Goal: Information Seeking & Learning: Stay updated

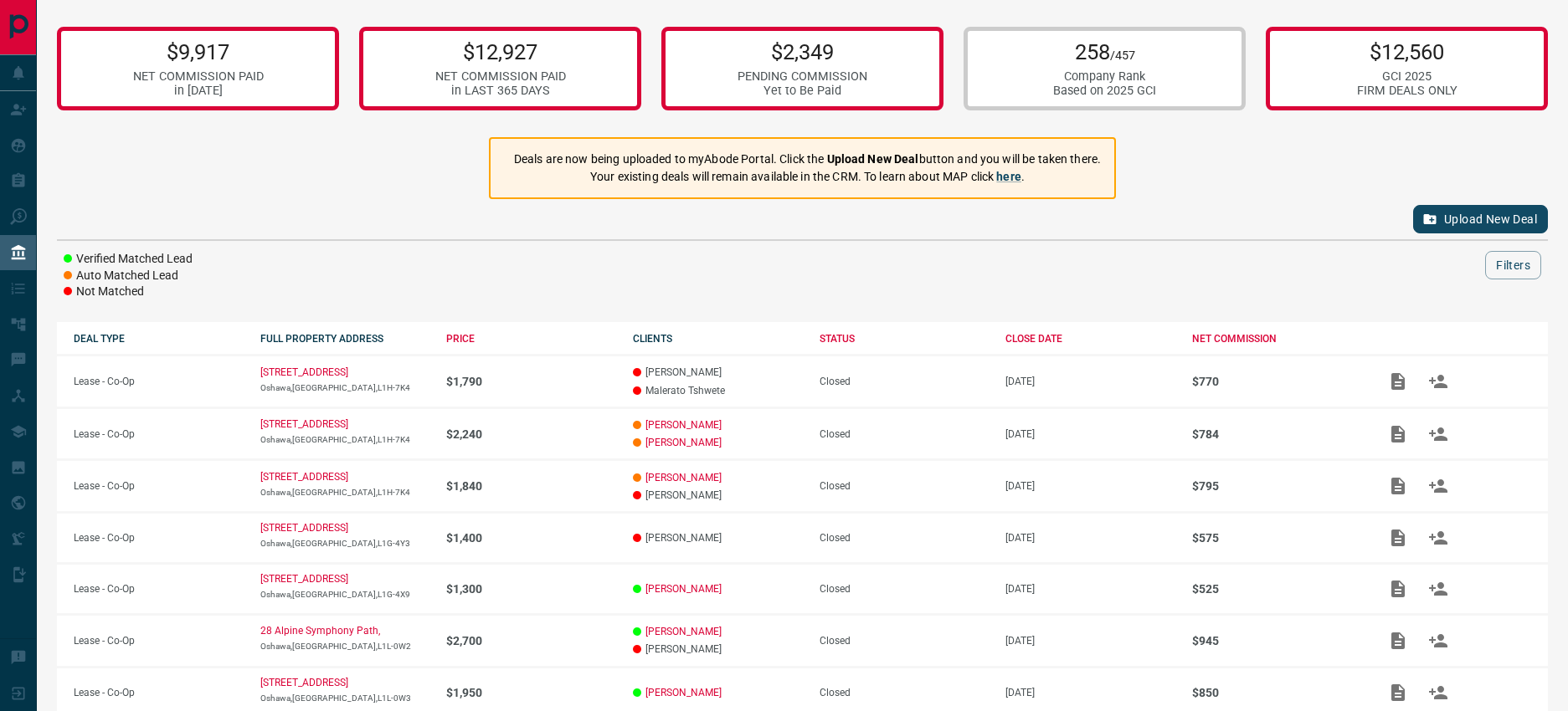
scroll to position [17, 0]
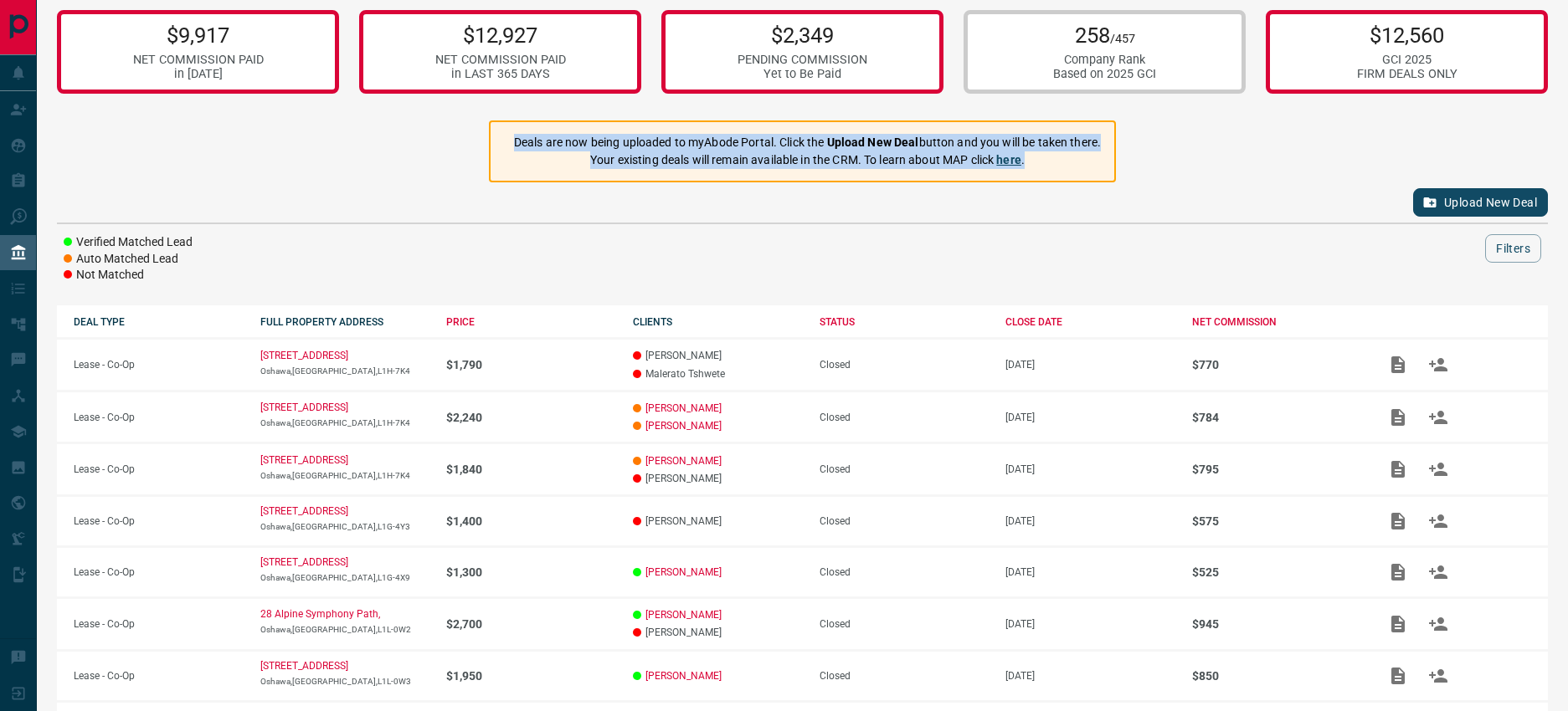
drag, startPoint x: 497, startPoint y: 159, endPoint x: 1072, endPoint y: 187, distance: 575.7
click at [1072, 183] on div "Deals are now being uploaded to myAbode Portal. Click the Upload New Deal butto…" at bounding box center [803, 151] width 627 height 62
click at [1072, 176] on div "Deals are now being uploaded to myAbode Portal. Click the Upload New Deal butto…" at bounding box center [807, 151] width 587 height 49
drag, startPoint x: 1101, startPoint y: 178, endPoint x: 469, endPoint y: 158, distance: 632.3
click at [489, 158] on div "Deals are now being uploaded to myAbode Portal. Click the Upload New Deal butto…" at bounding box center [803, 151] width 627 height 62
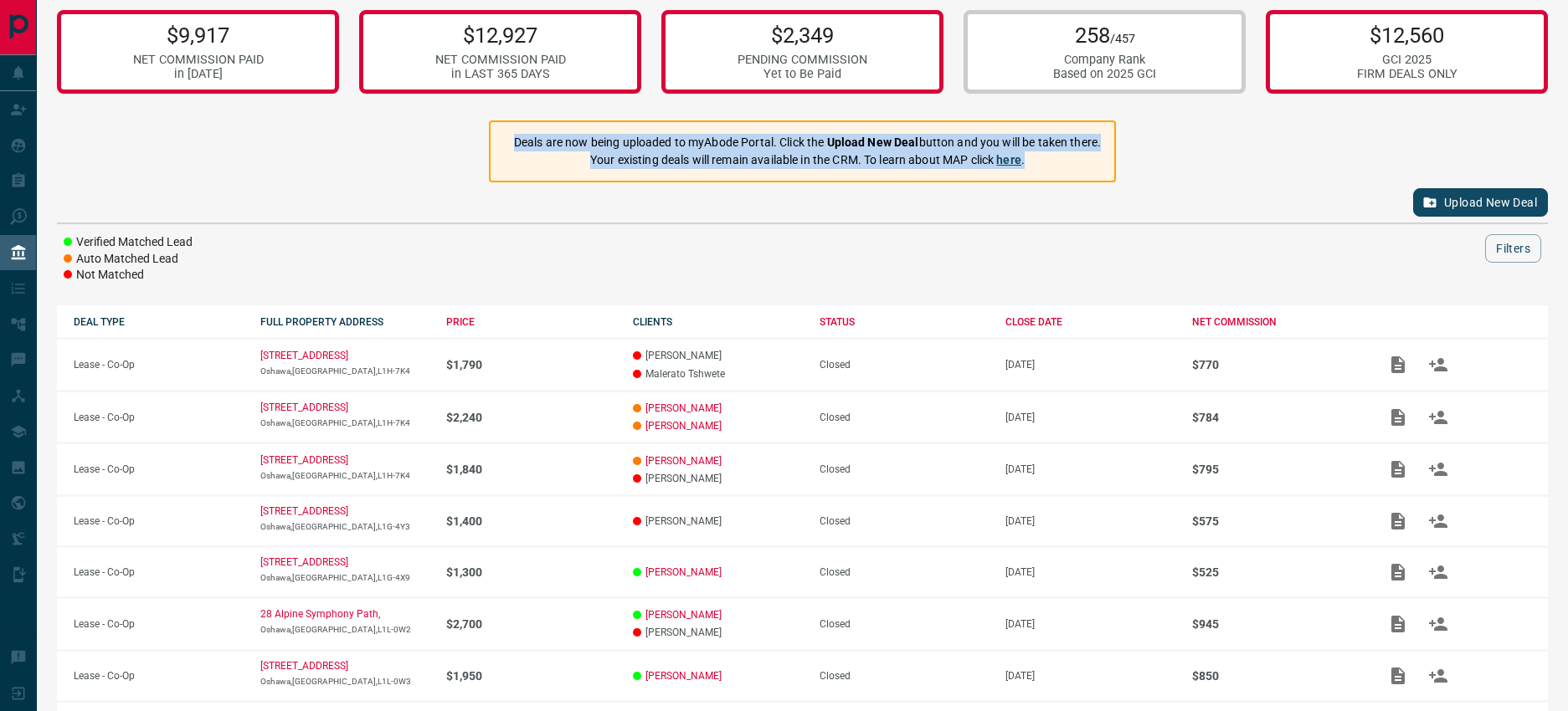
click at [489, 158] on div "Deals are now being uploaded to myAbode Portal. Click the Upload New Deal butto…" at bounding box center [803, 151] width 627 height 62
drag, startPoint x: 483, startPoint y: 155, endPoint x: 1085, endPoint y: 179, distance: 602.5
click at [1085, 179] on div "Deals are now being uploaded to myAbode Portal. Click the Upload New Deal butto…" at bounding box center [803, 151] width 627 height 62
click at [1085, 169] on p "Your existing deals will remain available in the CRM. To learn about MAP click …" at bounding box center [807, 160] width 587 height 18
drag, startPoint x: 681, startPoint y: 182, endPoint x: 490, endPoint y: 154, distance: 193.0
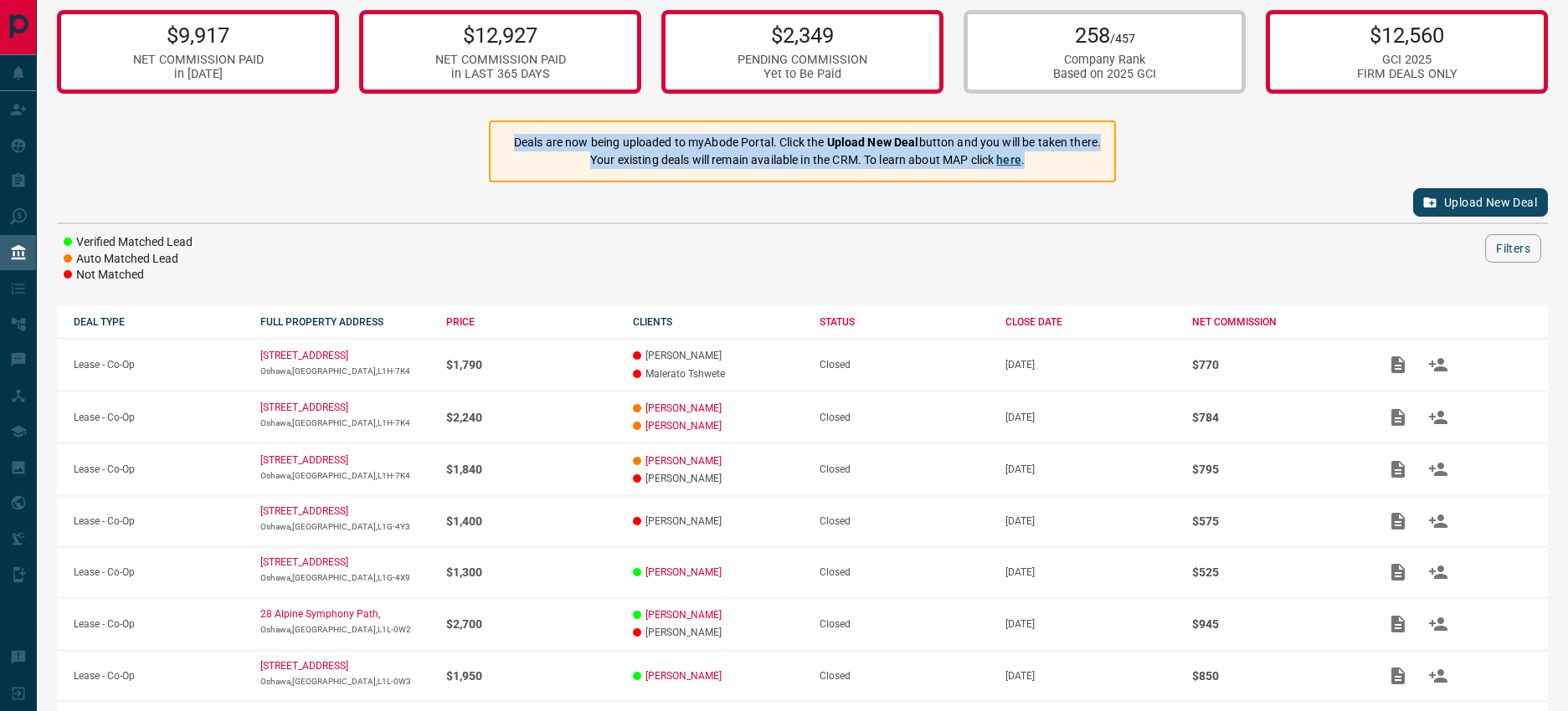
click at [514, 154] on div "Deals are now being uploaded to myAbode Portal. Click the Upload New Deal butto…" at bounding box center [807, 151] width 587 height 49
click at [514, 151] on p "Deals are now being uploaded to myAbode Portal. Click the Upload New Deal butto…" at bounding box center [807, 143] width 587 height 18
drag, startPoint x: 485, startPoint y: 157, endPoint x: 1093, endPoint y: 172, distance: 608.2
click at [1093, 172] on div "Deals are now being uploaded to myAbode Portal. Click the Upload New Deal butto…" at bounding box center [803, 151] width 627 height 62
click at [1093, 169] on p "Your existing deals will remain available in the CRM. To learn about MAP click …" at bounding box center [807, 160] width 587 height 18
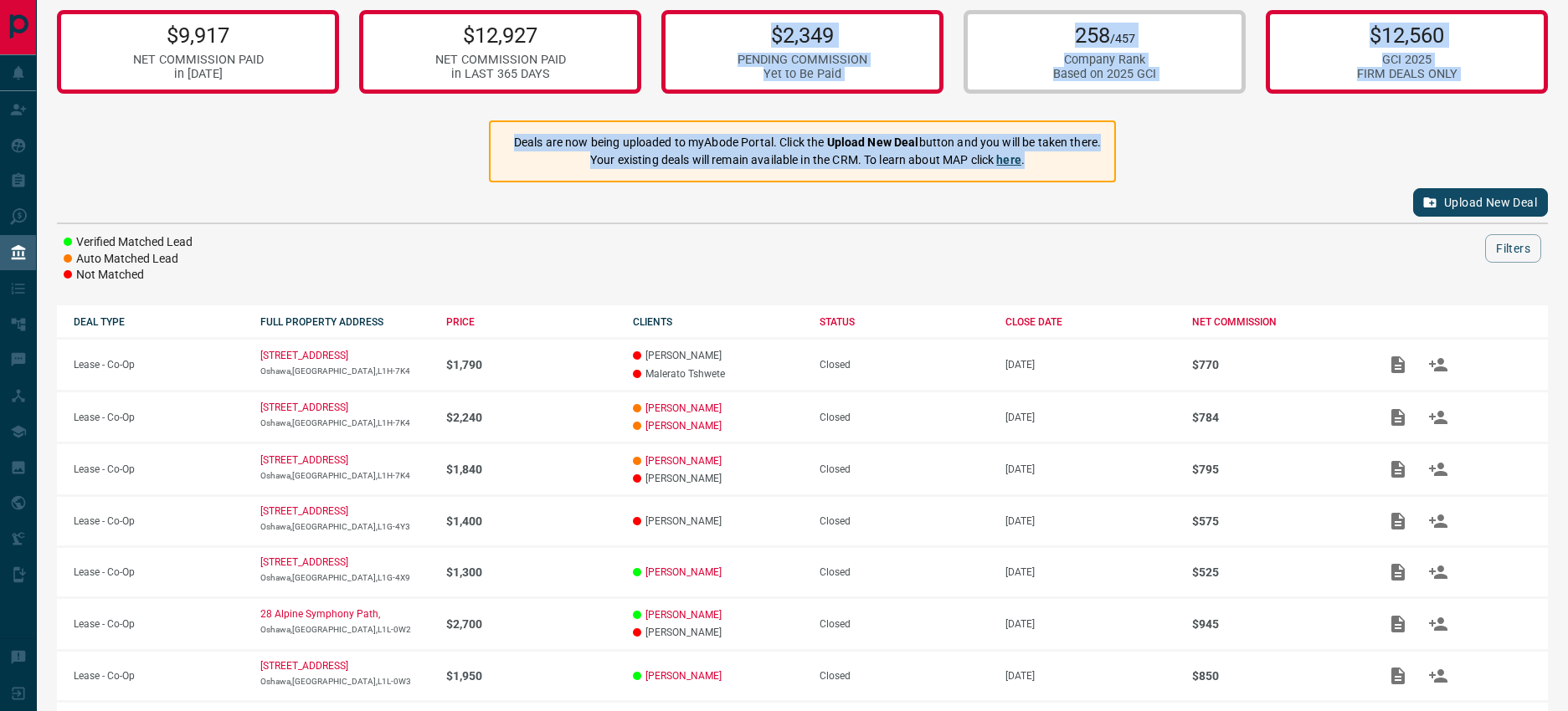
drag, startPoint x: 1082, startPoint y: 178, endPoint x: 606, endPoint y: 111, distance: 480.7
click at [606, 96] on div "$9,917 NET COMMISSION PAID in [DATE] $12,927 NET COMMISSION PAID in LAST 365 DA…" at bounding box center [802, 468] width 1531 height 970
